Goal: Transaction & Acquisition: Purchase product/service

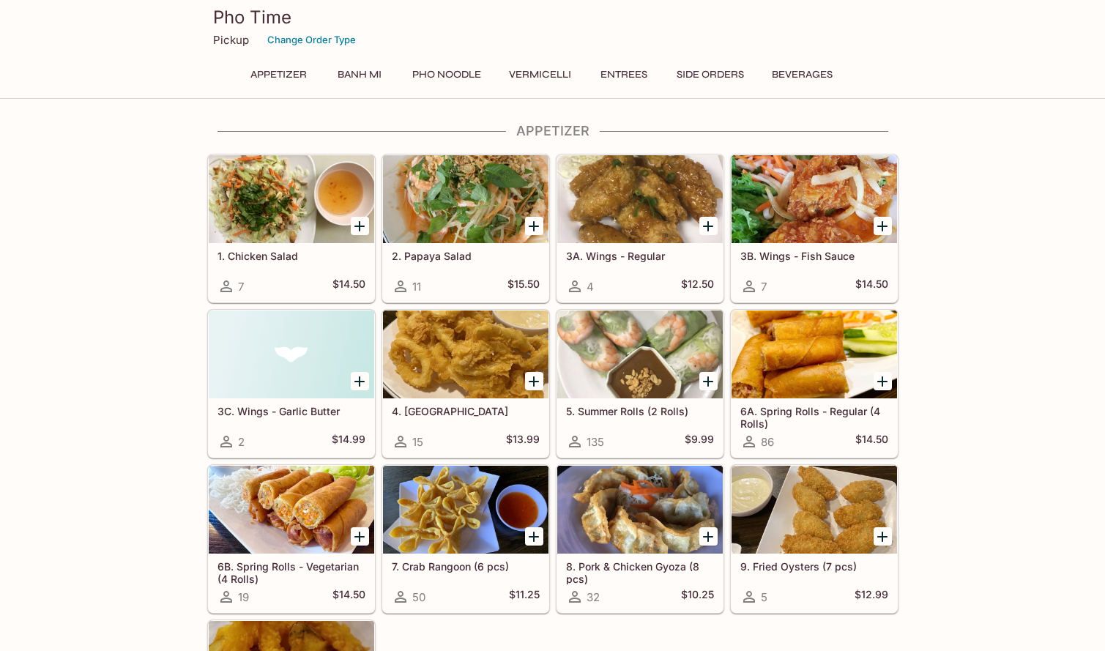
click at [354, 76] on button "Banh Mi" at bounding box center [360, 74] width 66 height 21
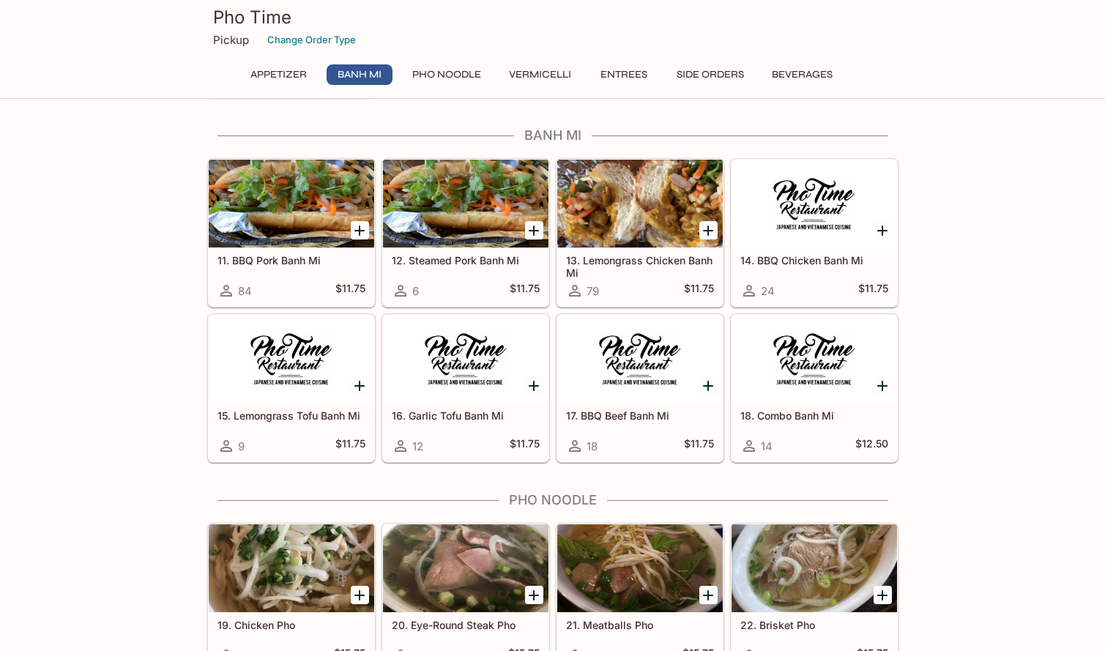
scroll to position [674, 0]
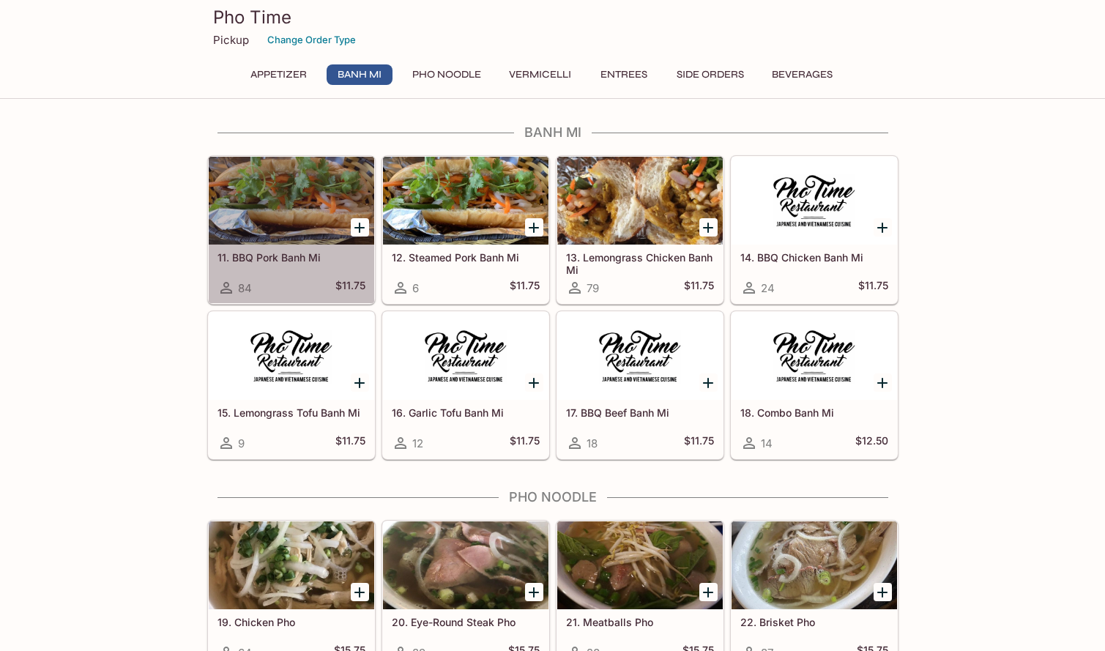
click at [286, 216] on div at bounding box center [292, 201] width 166 height 88
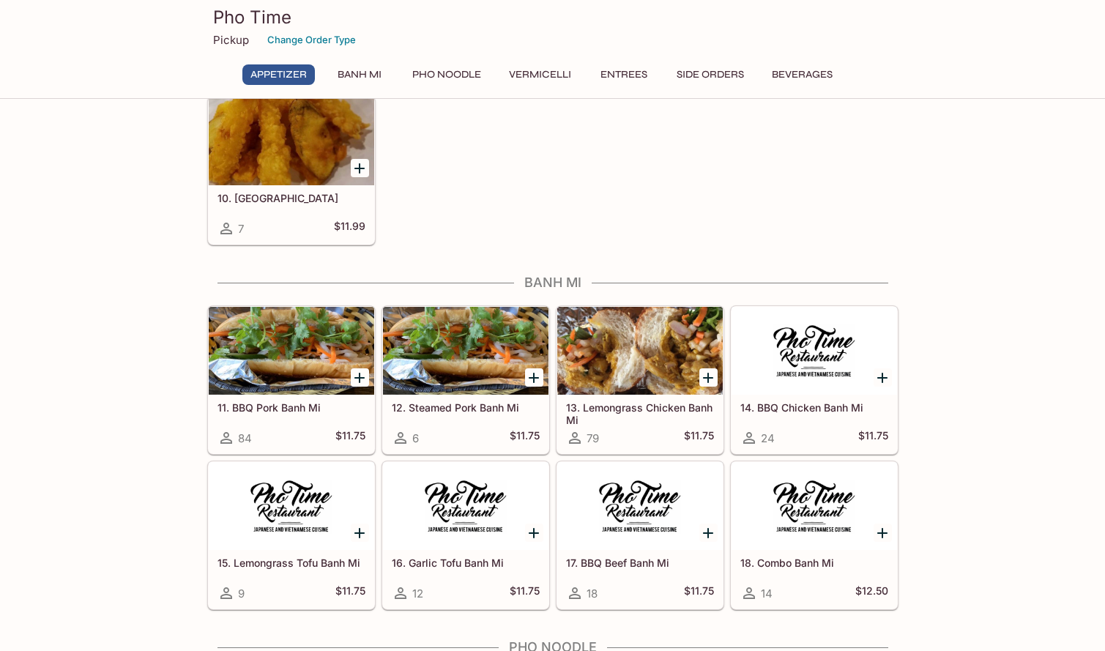
scroll to position [655, 0]
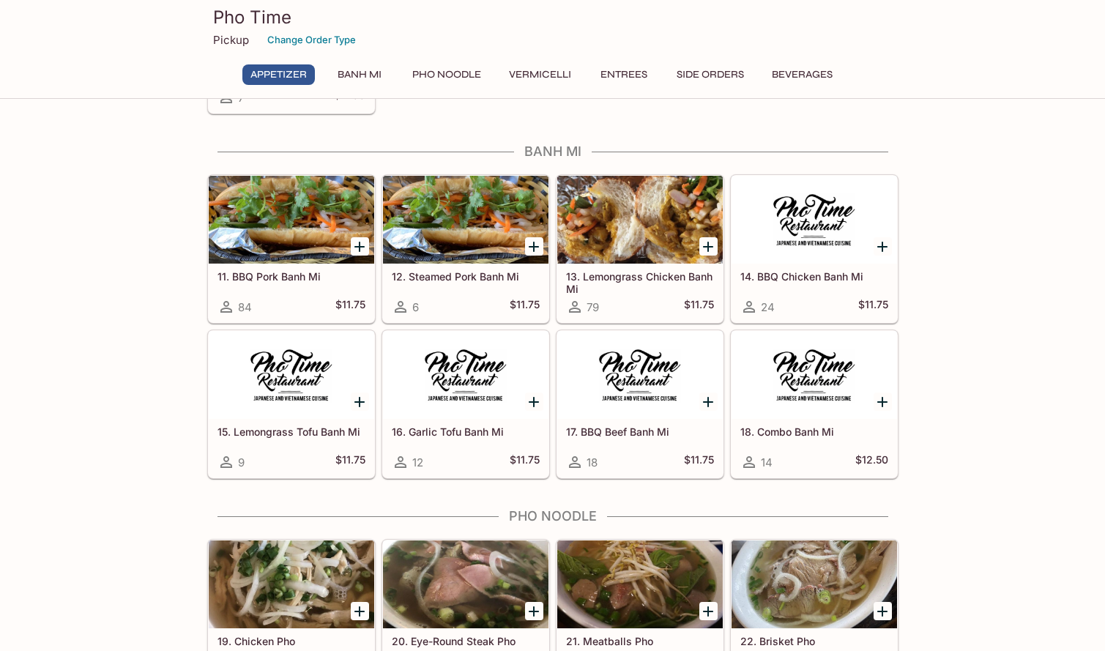
click at [630, 232] on div at bounding box center [640, 220] width 166 height 88
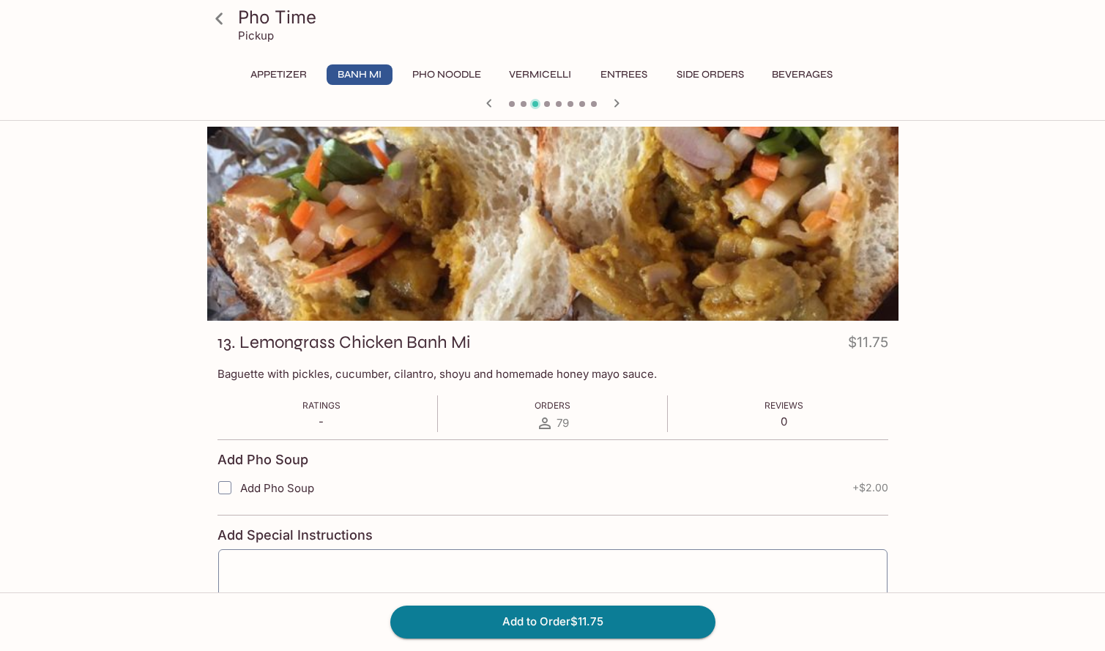
scroll to position [411, 0]
